Goal: Task Accomplishment & Management: Use online tool/utility

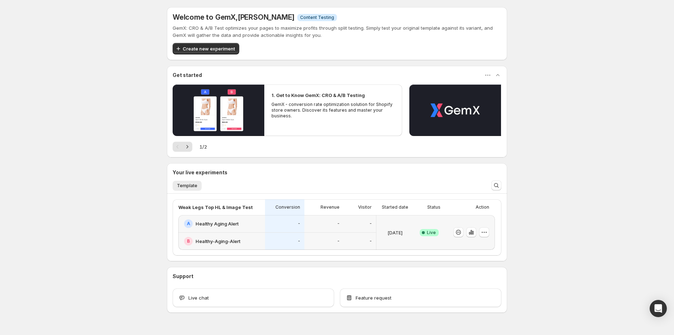
click at [603, 185] on div "Welcome to GemX , [PERSON_NAME] Info Content Testing GemX: CRO & A/B Test optim…" at bounding box center [337, 176] width 674 height 352
click at [248, 229] on div "A Healthy Aging Alert" at bounding box center [221, 224] width 87 height 18
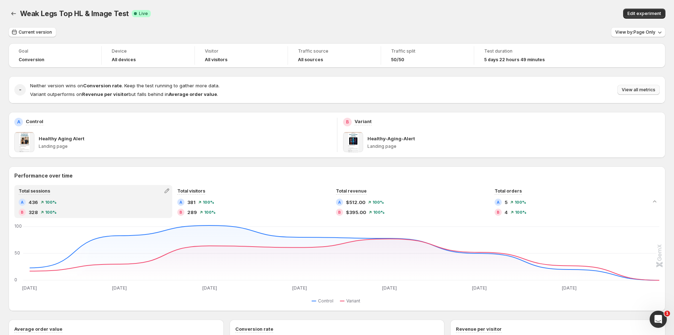
click at [639, 89] on span "View all metrics" at bounding box center [638, 90] width 34 height 6
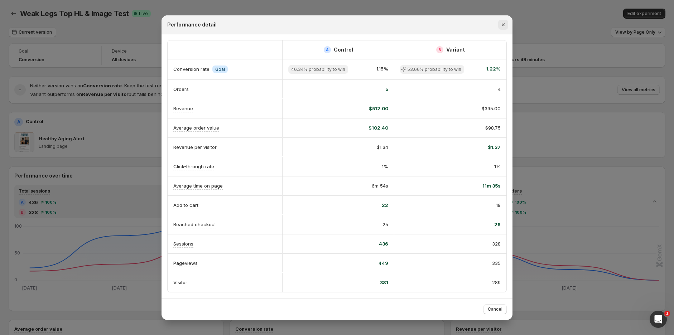
click at [505, 24] on icon "Close" at bounding box center [502, 24] width 7 height 7
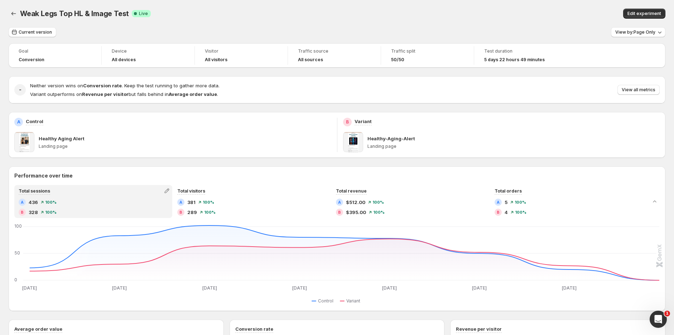
click at [589, 19] on div "Weak Legs Top HL & Image Test. This page is ready Weak Legs Top HL & Image Test…" at bounding box center [337, 13] width 657 height 27
click at [199, 18] on div "Weak Legs Top HL & Image Test Success Complete Live" at bounding box center [201, 14] width 363 height 10
click at [646, 89] on span "View all metrics" at bounding box center [638, 90] width 34 height 6
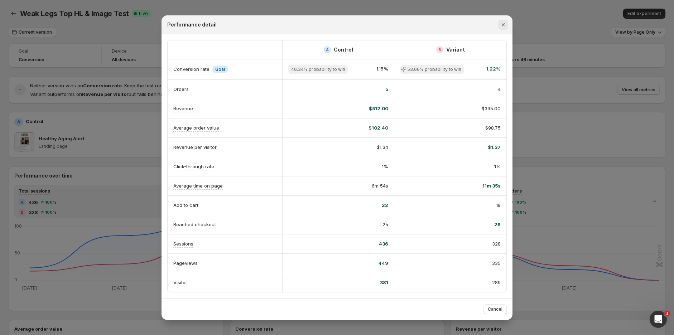
click at [505, 25] on icon "Close" at bounding box center [502, 24] width 7 height 7
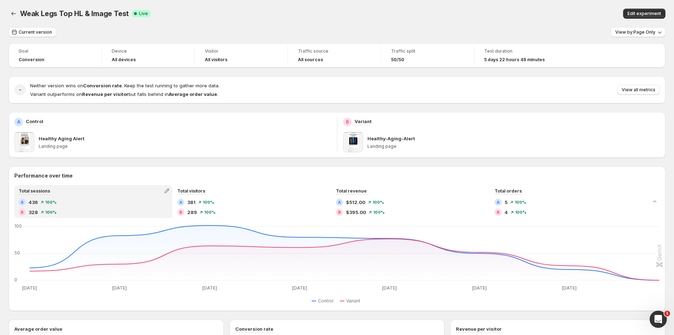
click at [241, 6] on div "Weak Legs Top HL & Image Test. This page is ready Weak Legs Top HL & Image Test…" at bounding box center [337, 13] width 657 height 27
click at [591, 19] on div "Weak Legs Top HL & Image Test. This page is ready Weak Legs Top HL & Image Test…" at bounding box center [337, 13] width 657 height 27
